Goal: Task Accomplishment & Management: Use online tool/utility

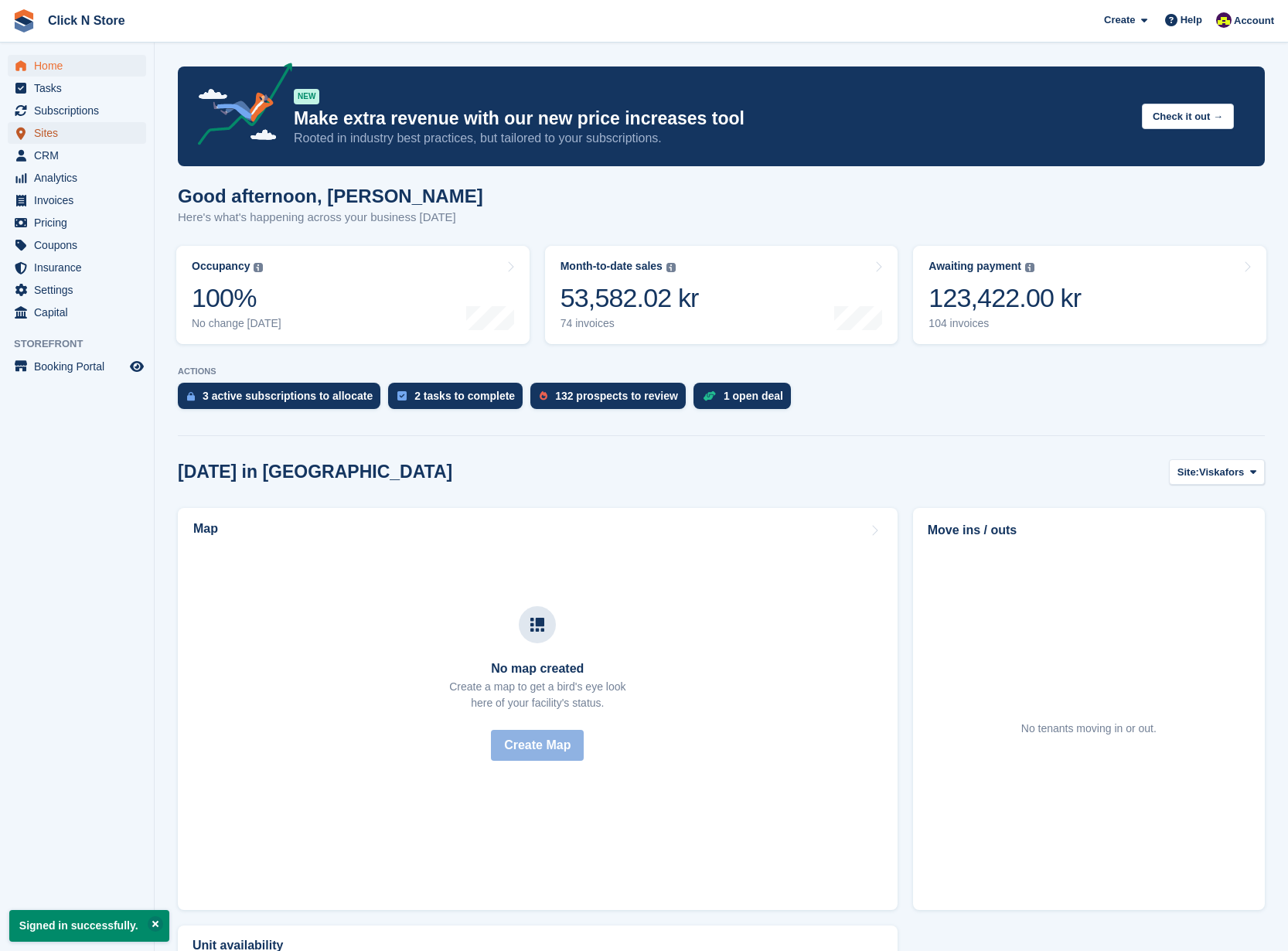
click at [74, 138] on span "Sites" at bounding box center [80, 133] width 93 height 21
click at [74, 136] on span "Sites" at bounding box center [80, 133] width 93 height 21
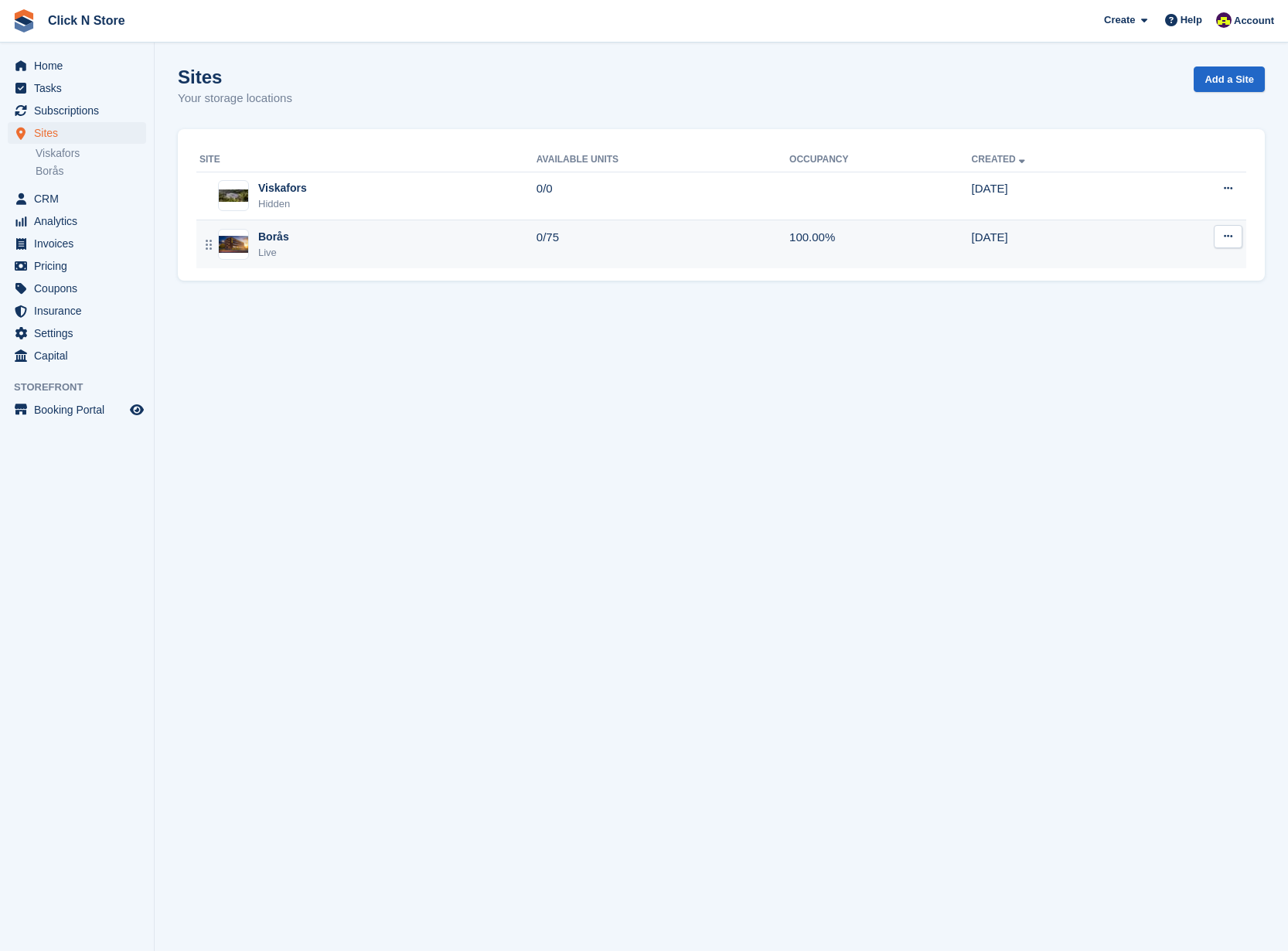
click at [338, 241] on div "Borås Live" at bounding box center [368, 245] width 337 height 32
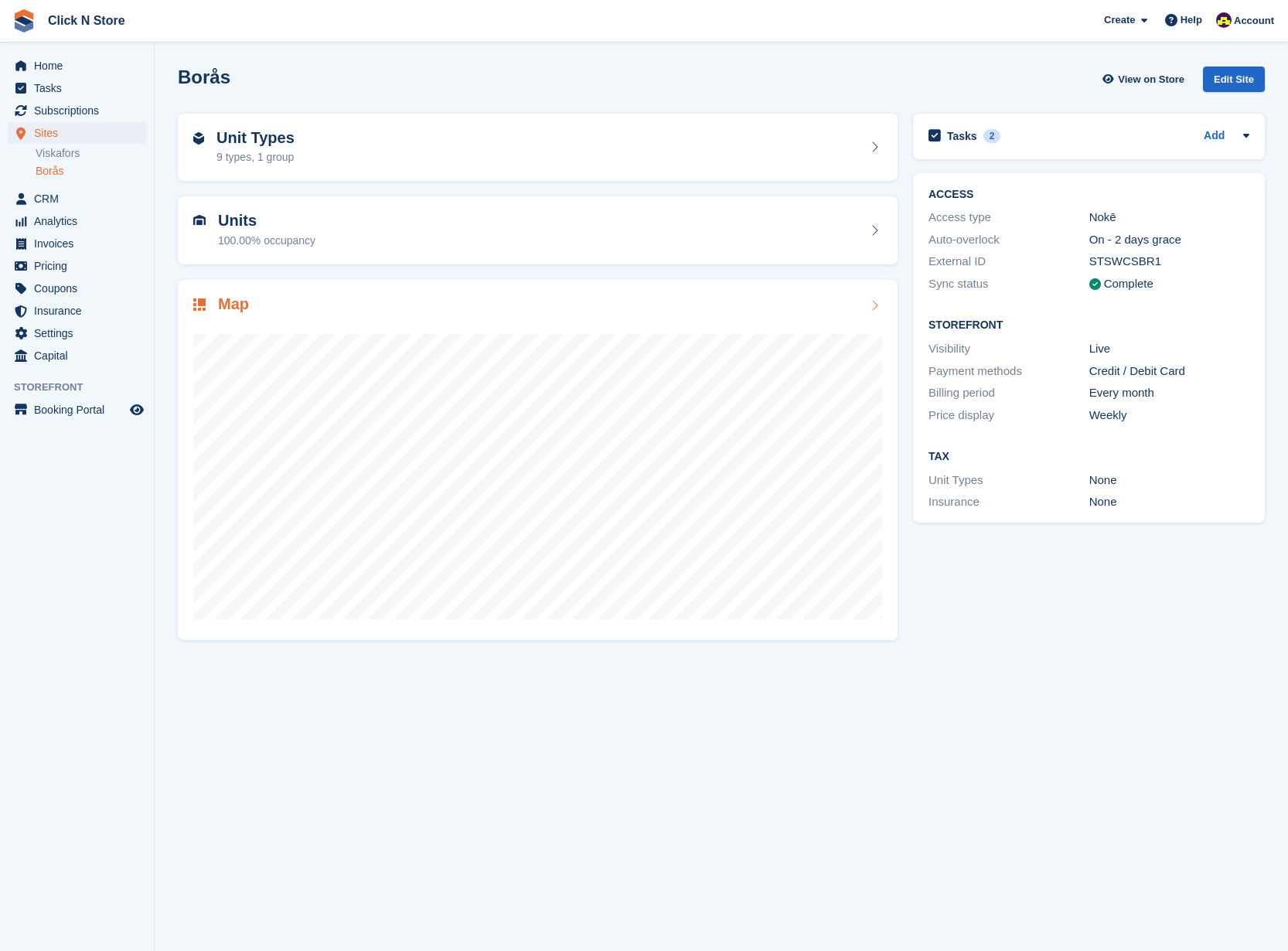
click at [319, 307] on div "Map" at bounding box center [537, 305] width 689 height 21
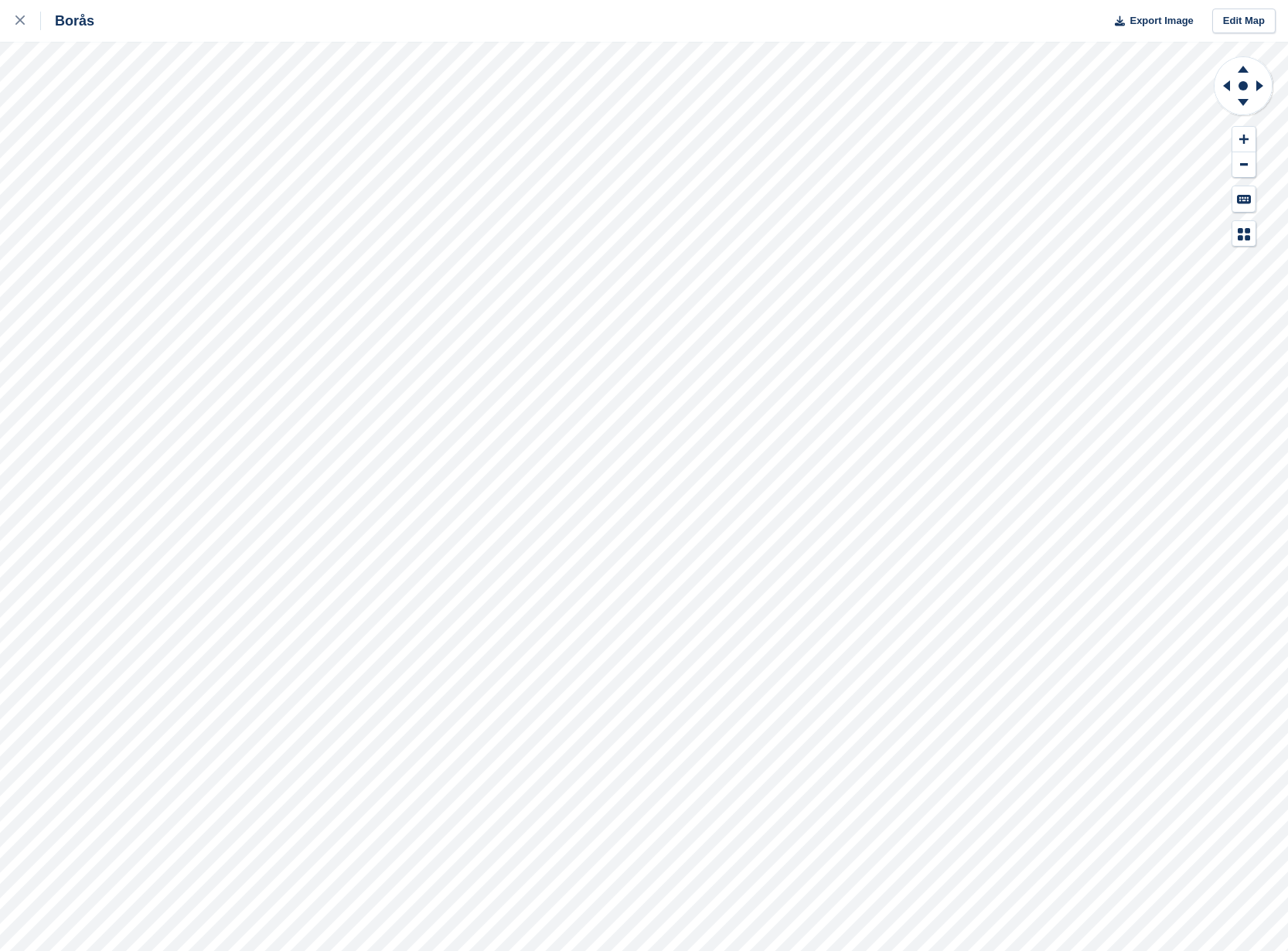
click at [156, 152] on div "Borås Export Image Edit Map" at bounding box center [644, 475] width 1288 height 951
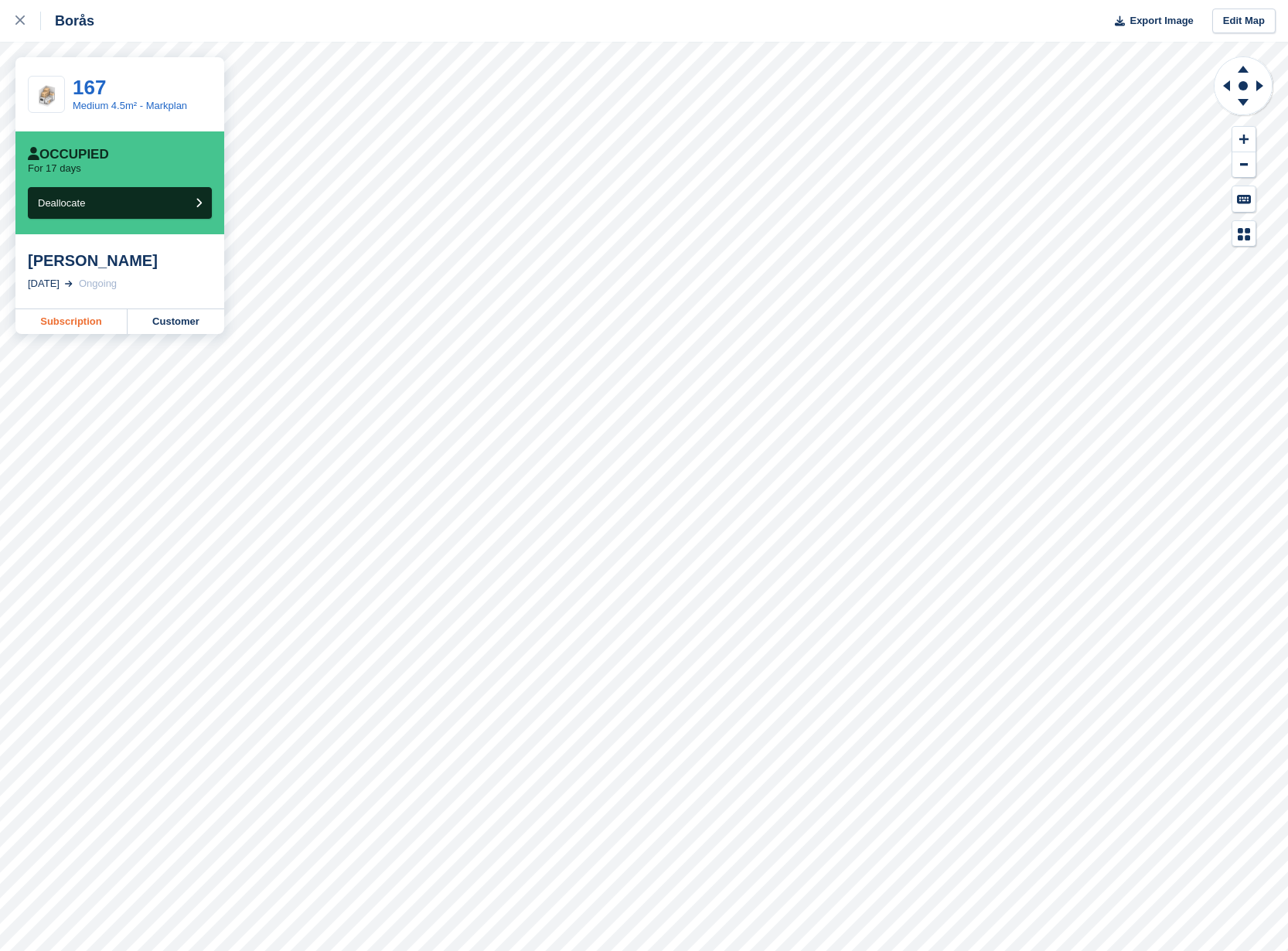
click at [100, 321] on link "Subscription" at bounding box center [71, 322] width 112 height 25
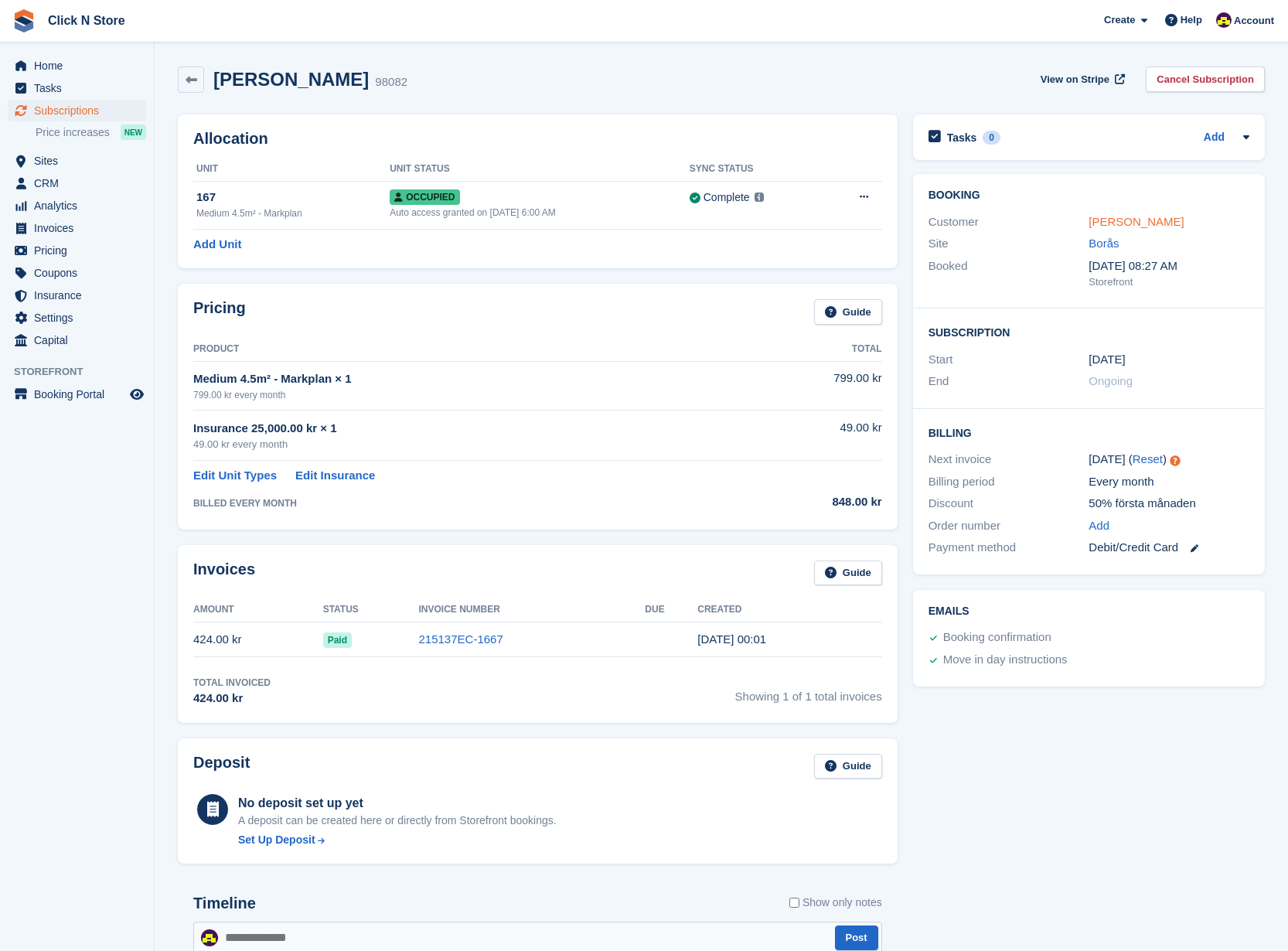
click at [1116, 225] on link "[PERSON_NAME]" at bounding box center [1136, 222] width 95 height 13
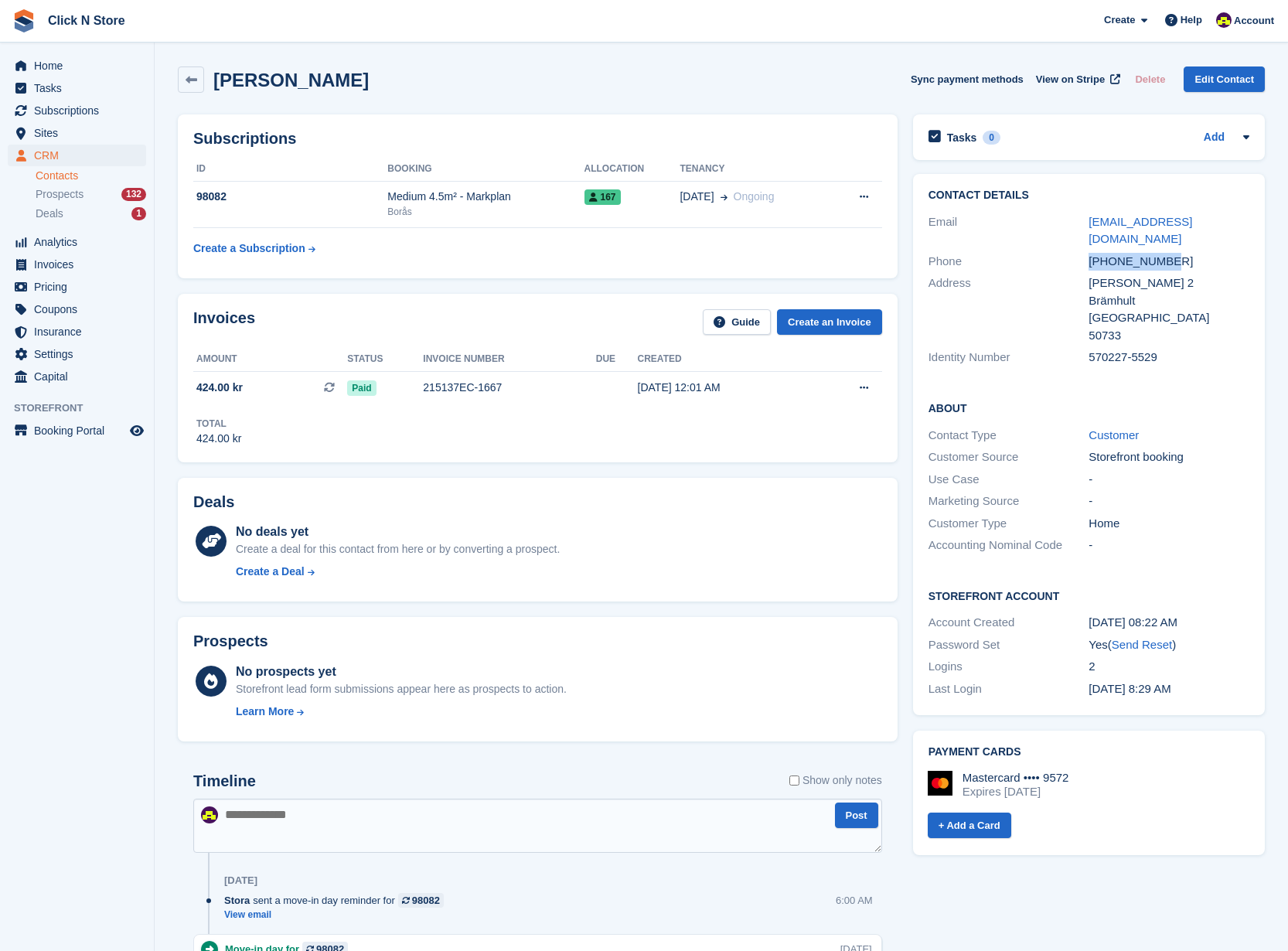
drag, startPoint x: 1180, startPoint y: 245, endPoint x: 1092, endPoint y: 246, distance: 88.0
click at [1092, 253] on div "+46706436647" at bounding box center [1169, 262] width 161 height 18
click at [869, 200] on button at bounding box center [864, 197] width 29 height 23
drag, startPoint x: 862, startPoint y: 160, endPoint x: 620, endPoint y: 176, distance: 242.5
click at [861, 160] on th at bounding box center [856, 169] width 52 height 25
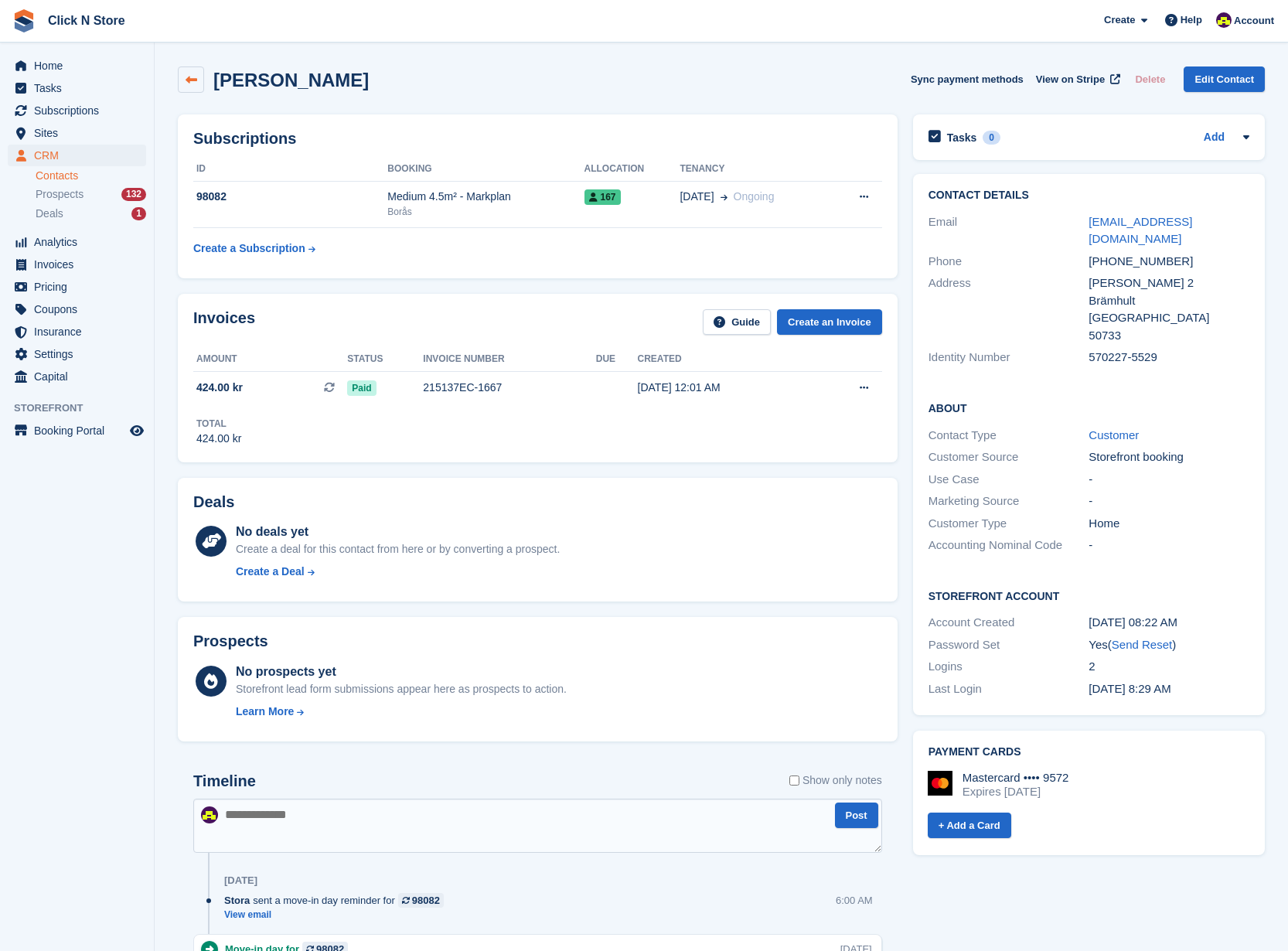
click at [186, 83] on icon at bounding box center [191, 80] width 11 height 11
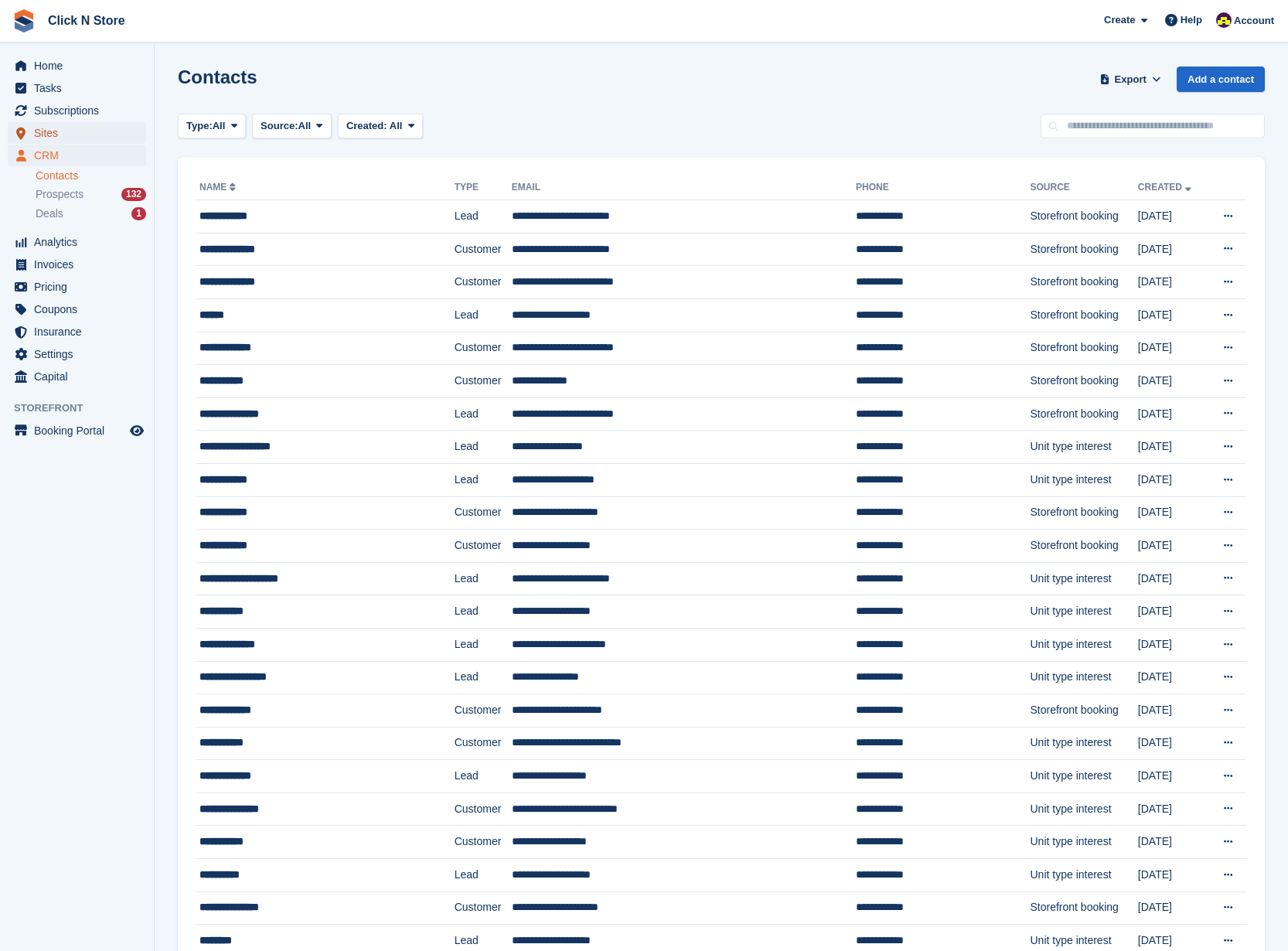
click at [73, 132] on span "Sites" at bounding box center [80, 133] width 93 height 21
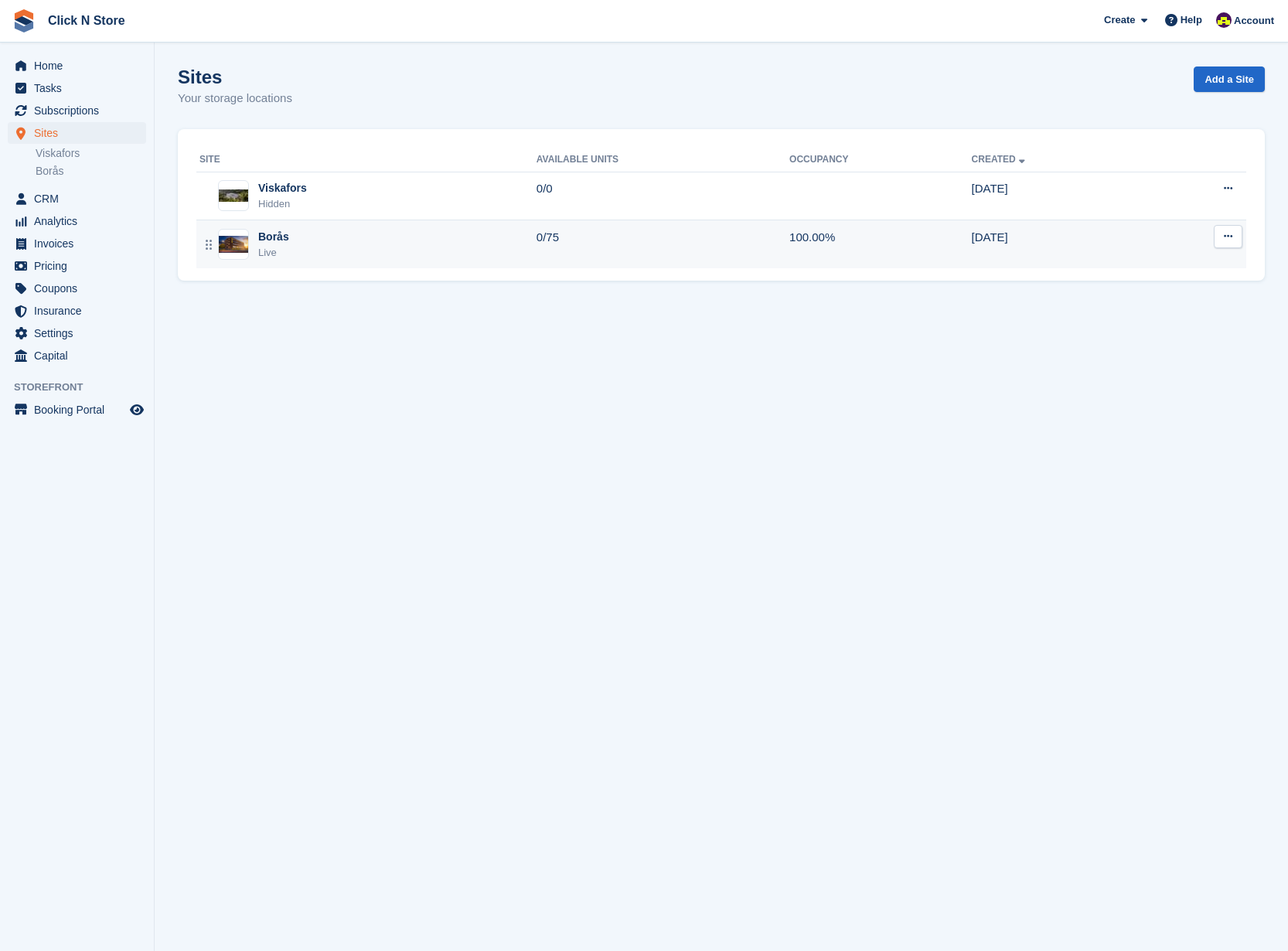
click at [364, 246] on div "Borås Live" at bounding box center [368, 245] width 337 height 32
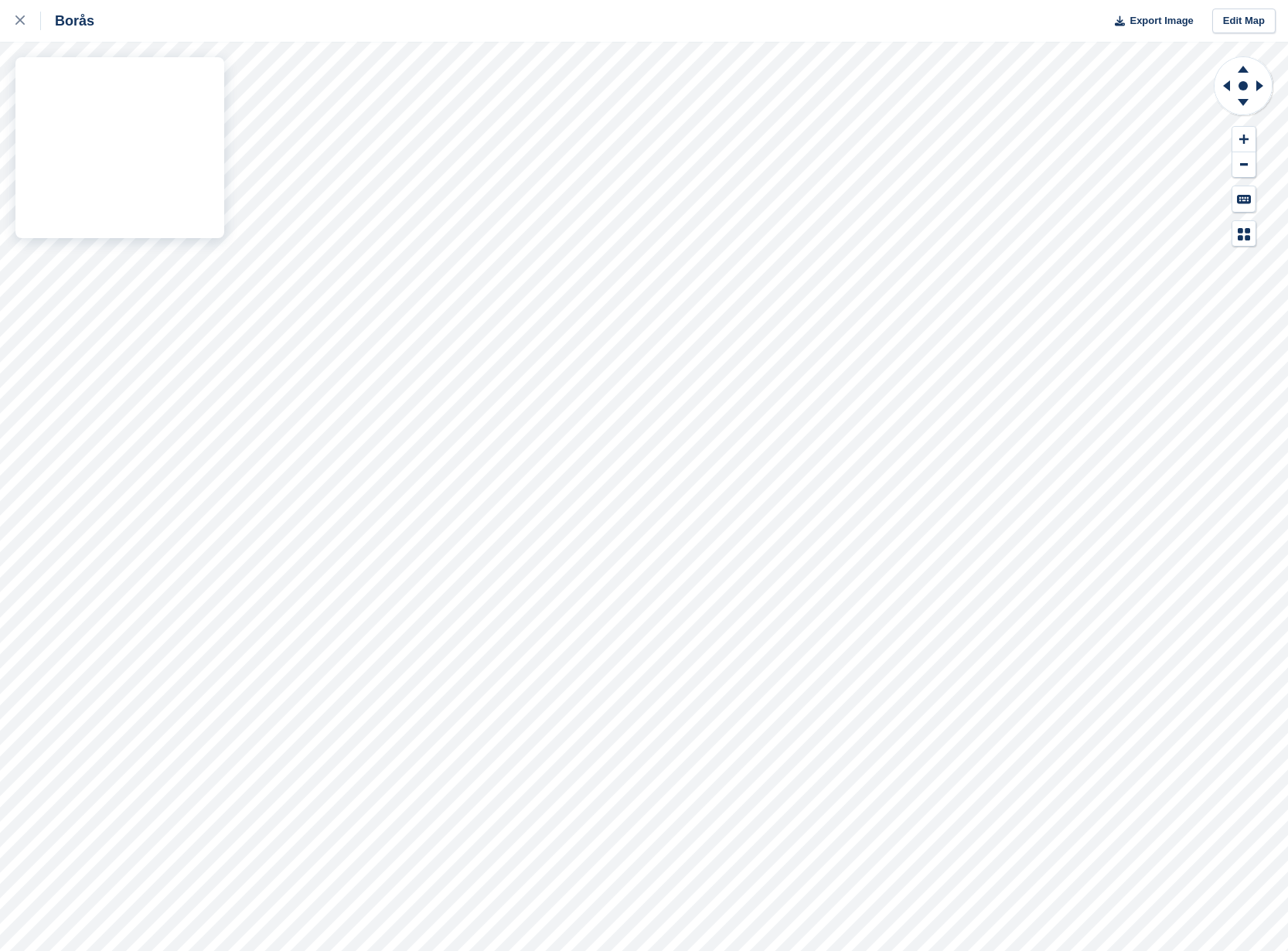
click at [160, 164] on div "Borås Export Image Edit Map" at bounding box center [644, 475] width 1288 height 951
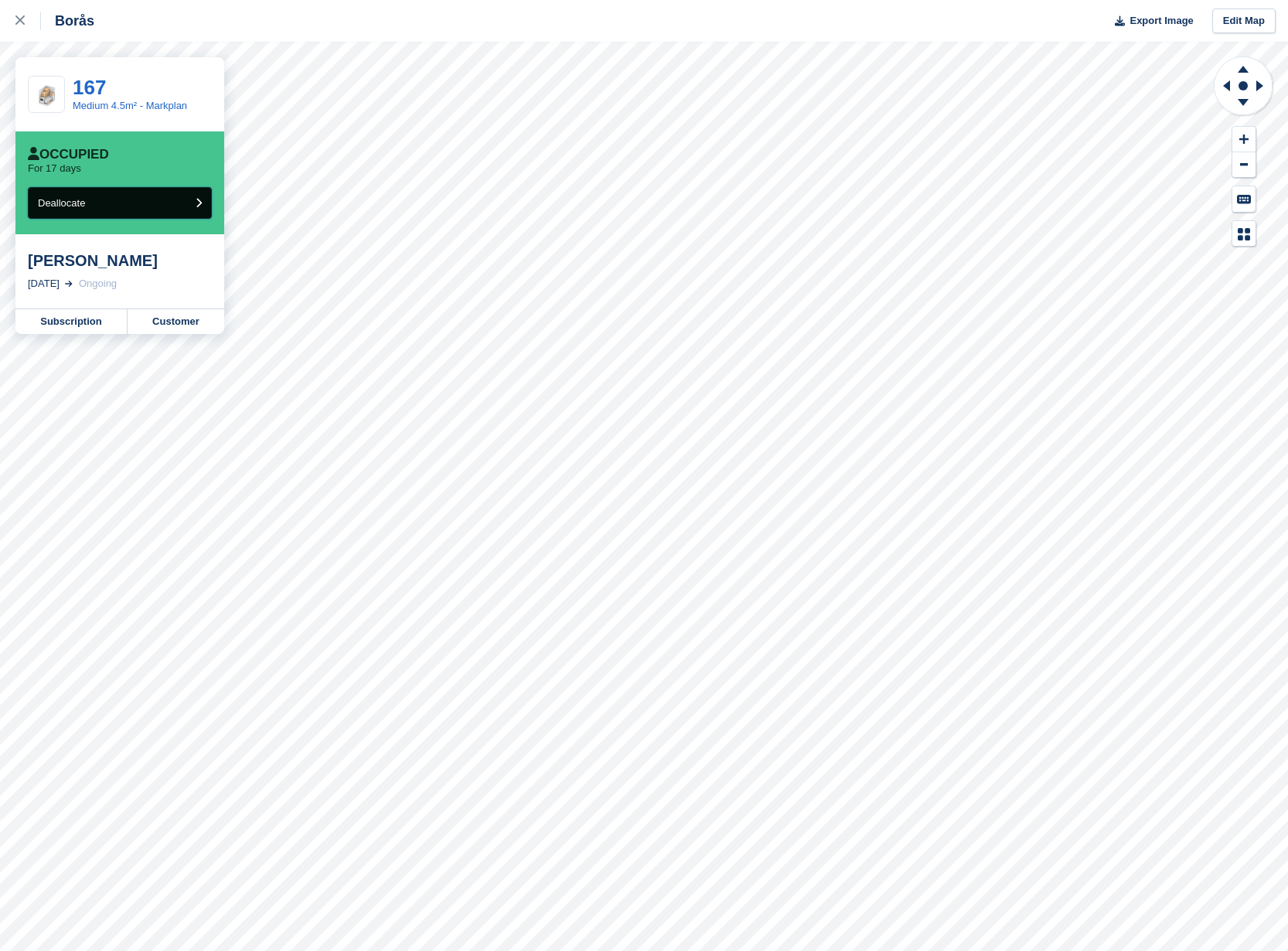
click at [169, 213] on button "Deallocate" at bounding box center [120, 203] width 184 height 32
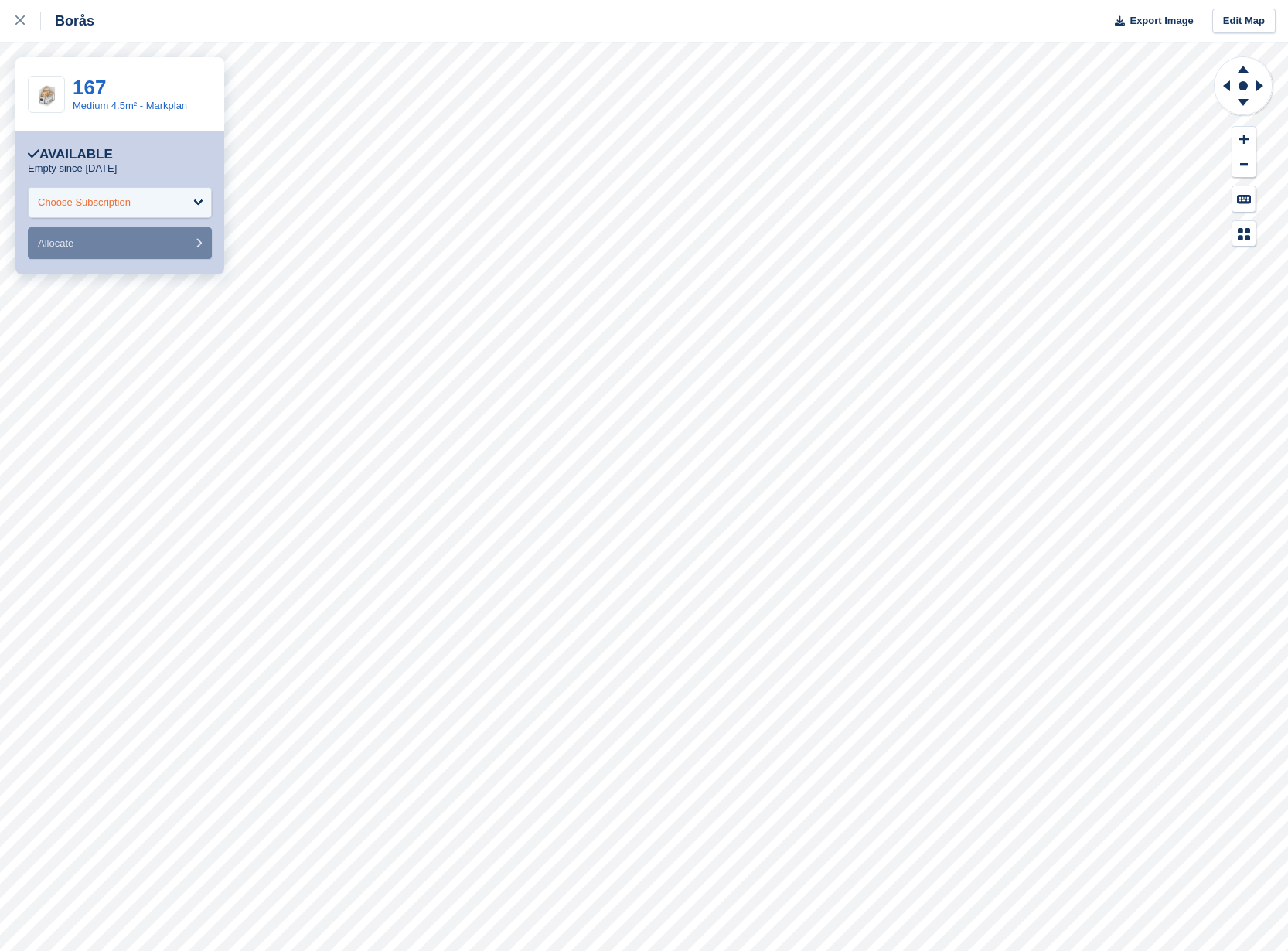
click at [157, 204] on div "Choose Subscription" at bounding box center [120, 203] width 184 height 31
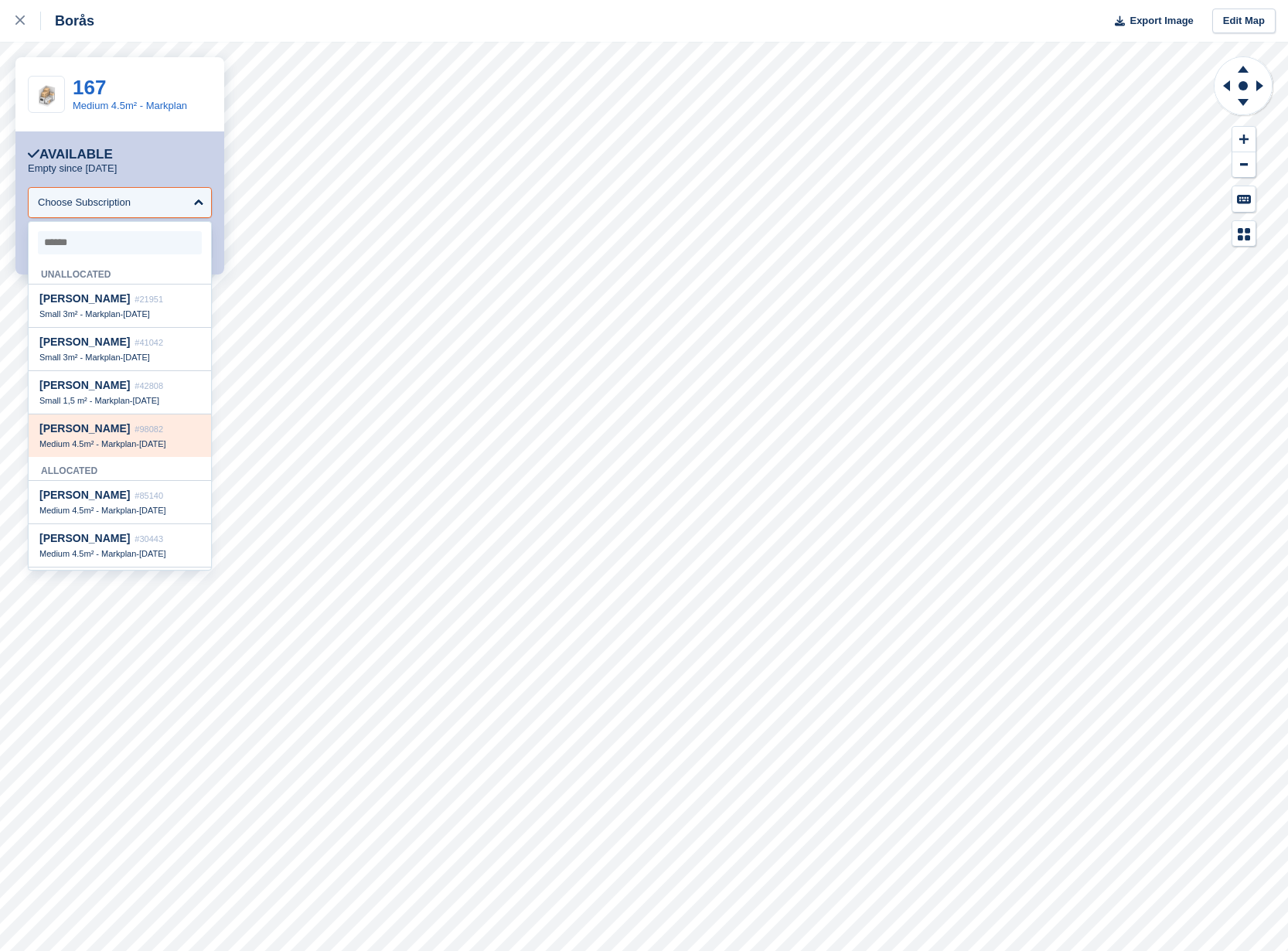
click at [130, 447] on span "Medium 4.5m² - Markplan" at bounding box center [88, 443] width 97 height 9
select select "*****"
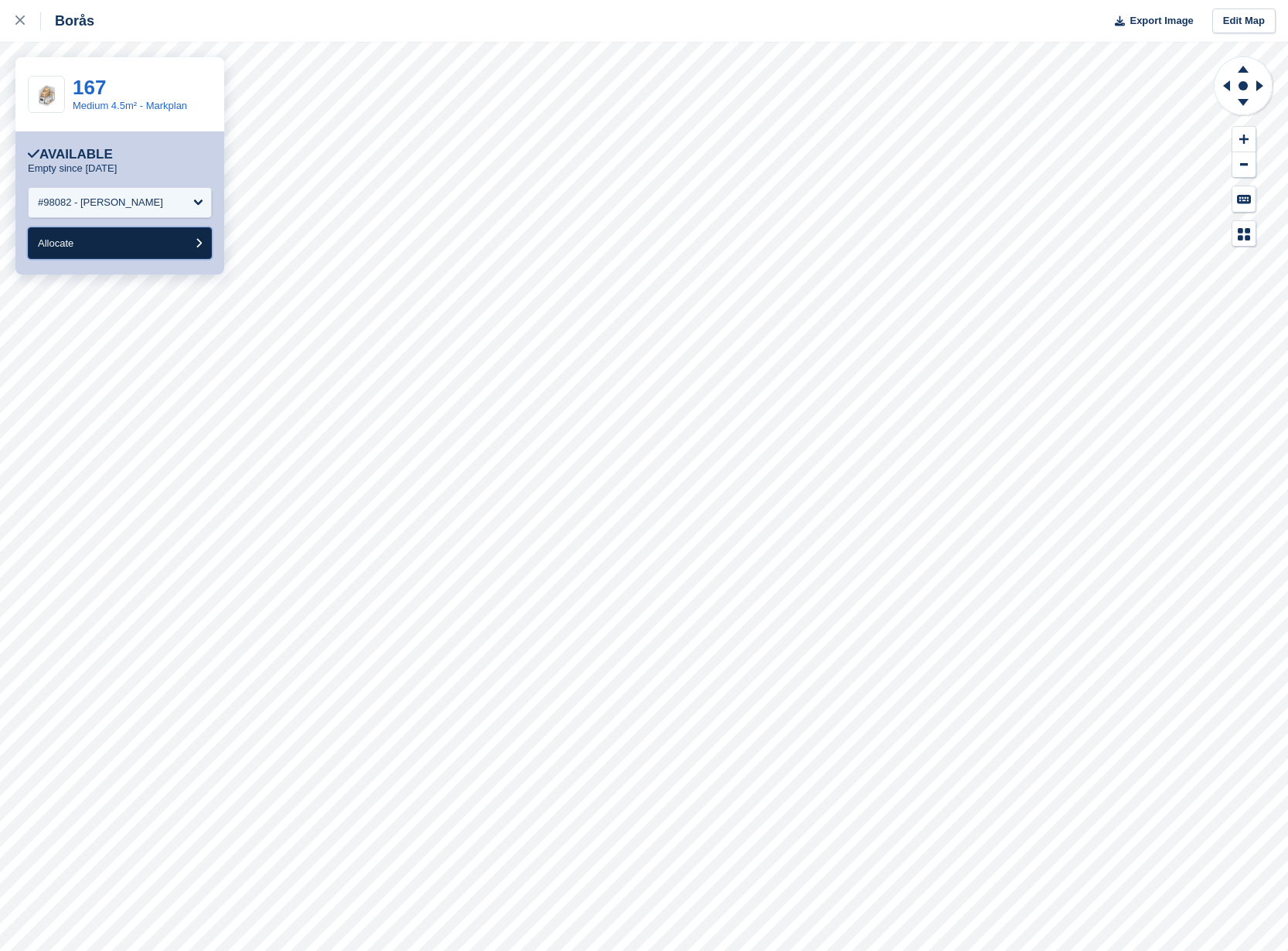
click at [109, 249] on button "Allocate" at bounding box center [120, 243] width 184 height 32
